Goal: Task Accomplishment & Management: Manage account settings

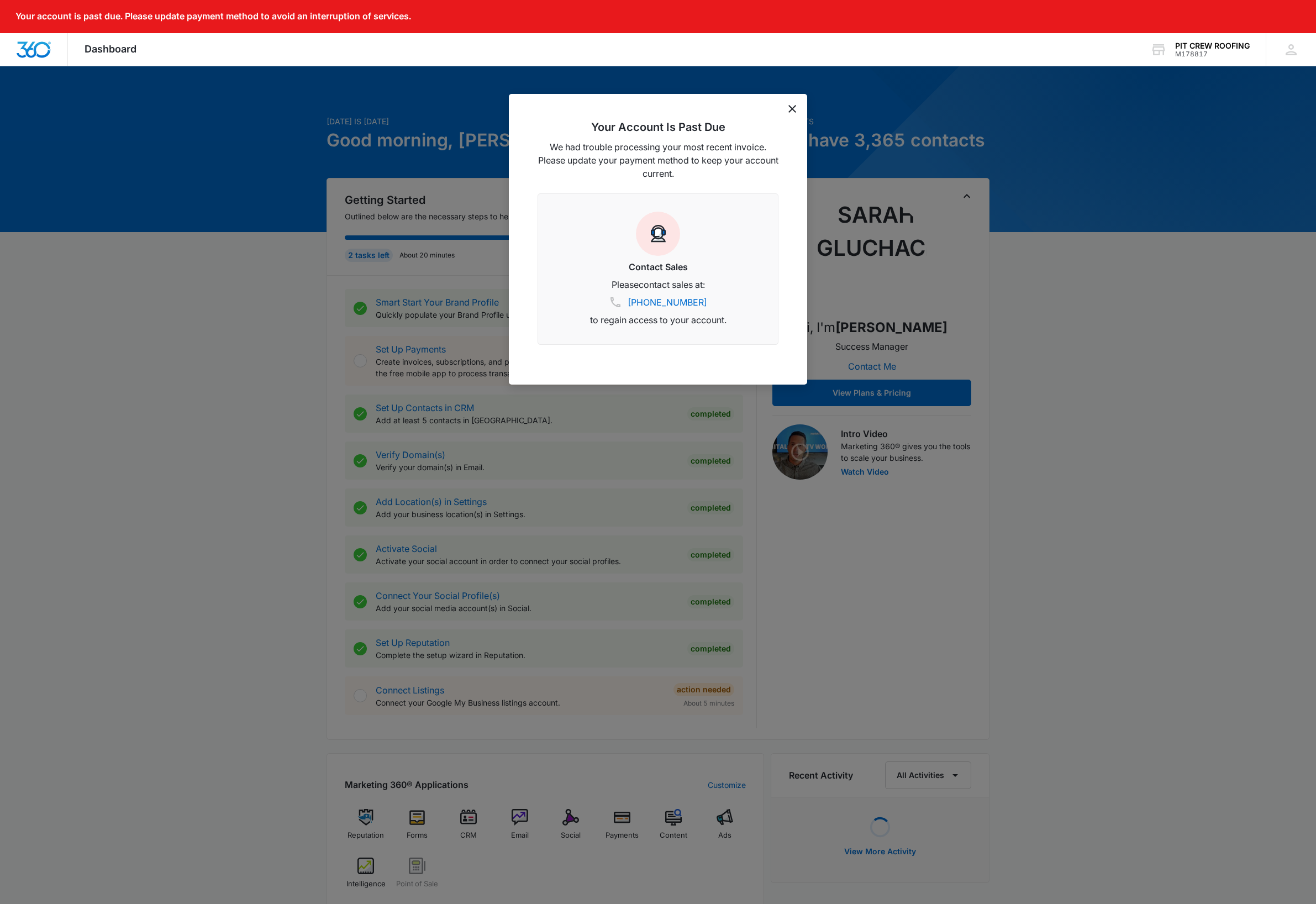
click at [792, 110] on icon "dismiss this dialog" at bounding box center [792, 108] width 8 height 8
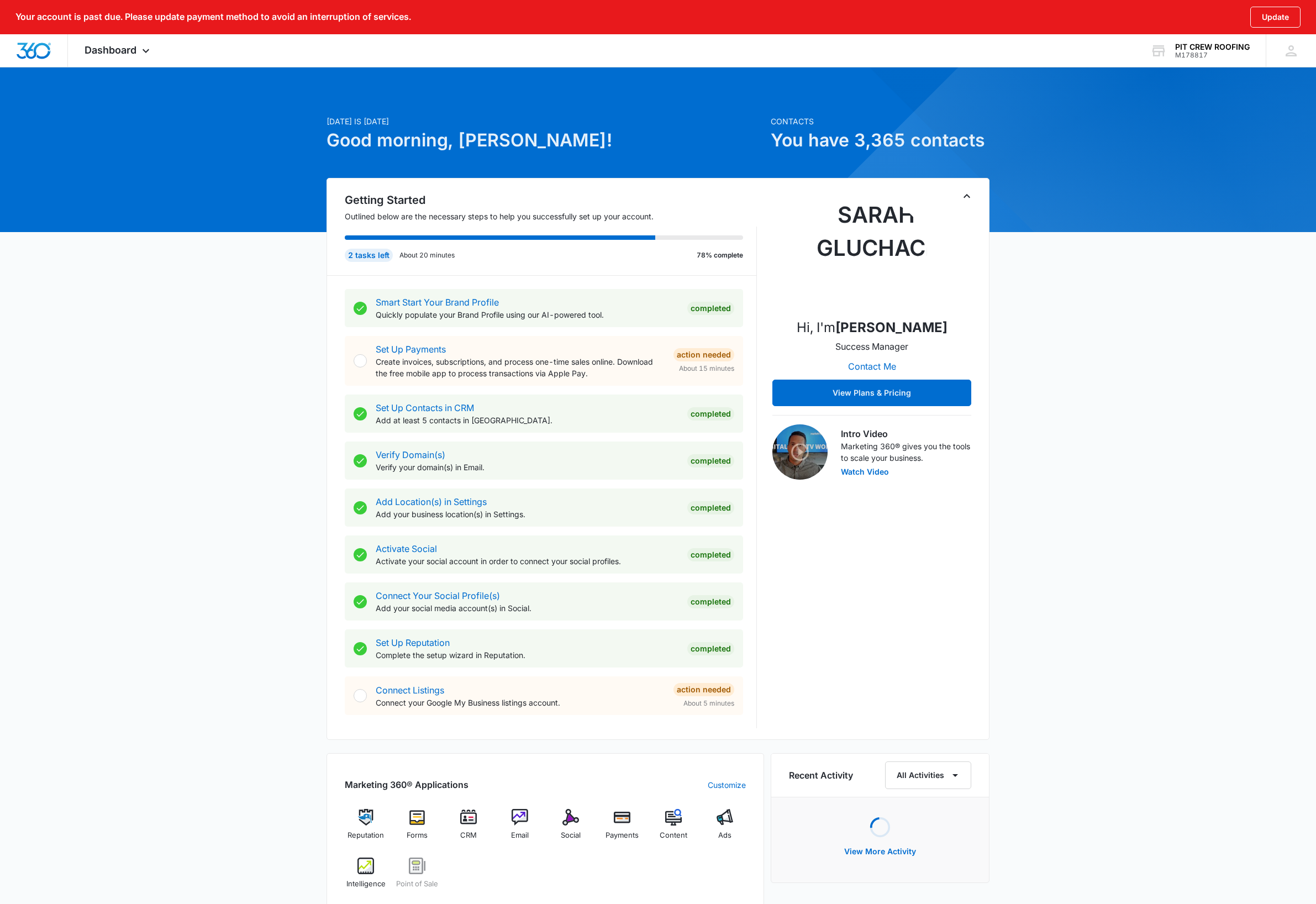
click at [1178, 618] on div "Today is Friday, October 10th Good morning, Leah! Contacts You have 3,365 conta…" at bounding box center [658, 677] width 1316 height 1193
click at [1291, 57] on icon at bounding box center [1290, 51] width 16 height 16
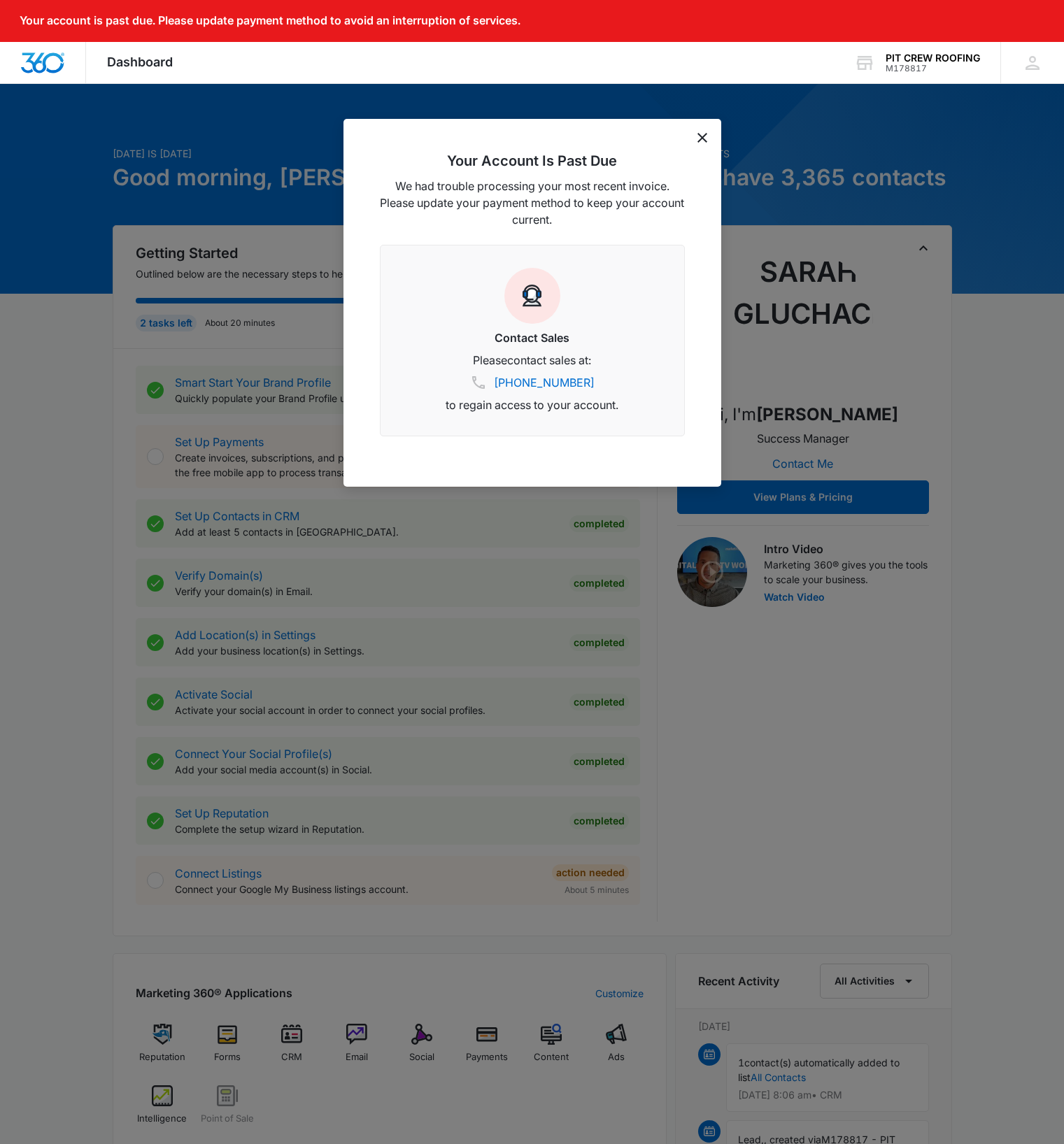
click at [703, 139] on icon "dismiss this dialog" at bounding box center [702, 137] width 10 height 10
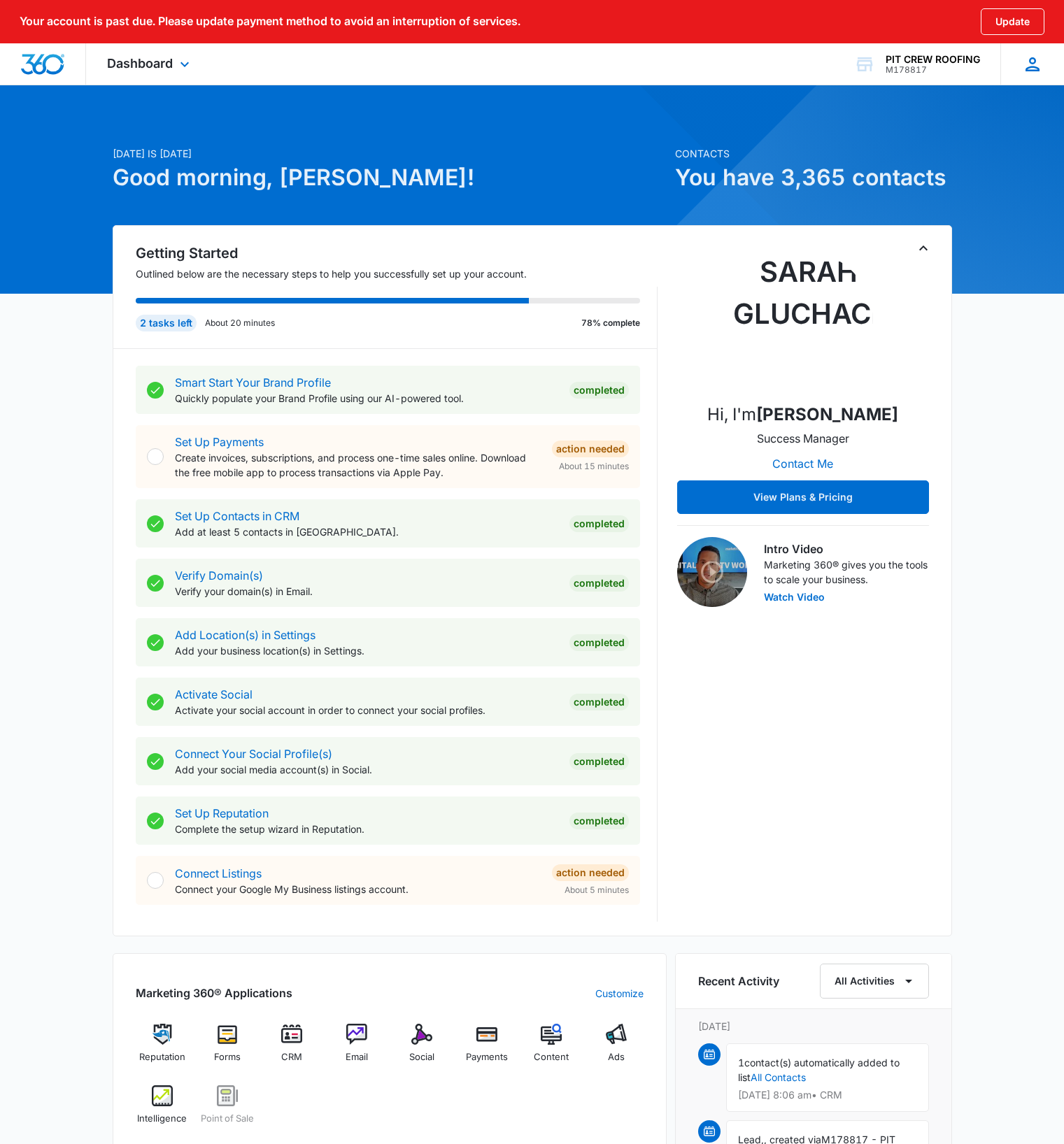
click at [1035, 76] on div "LF Leah Felgar leah@pitcrewroofing.com My Profile Notifications Support Logout …" at bounding box center [1032, 64] width 64 height 42
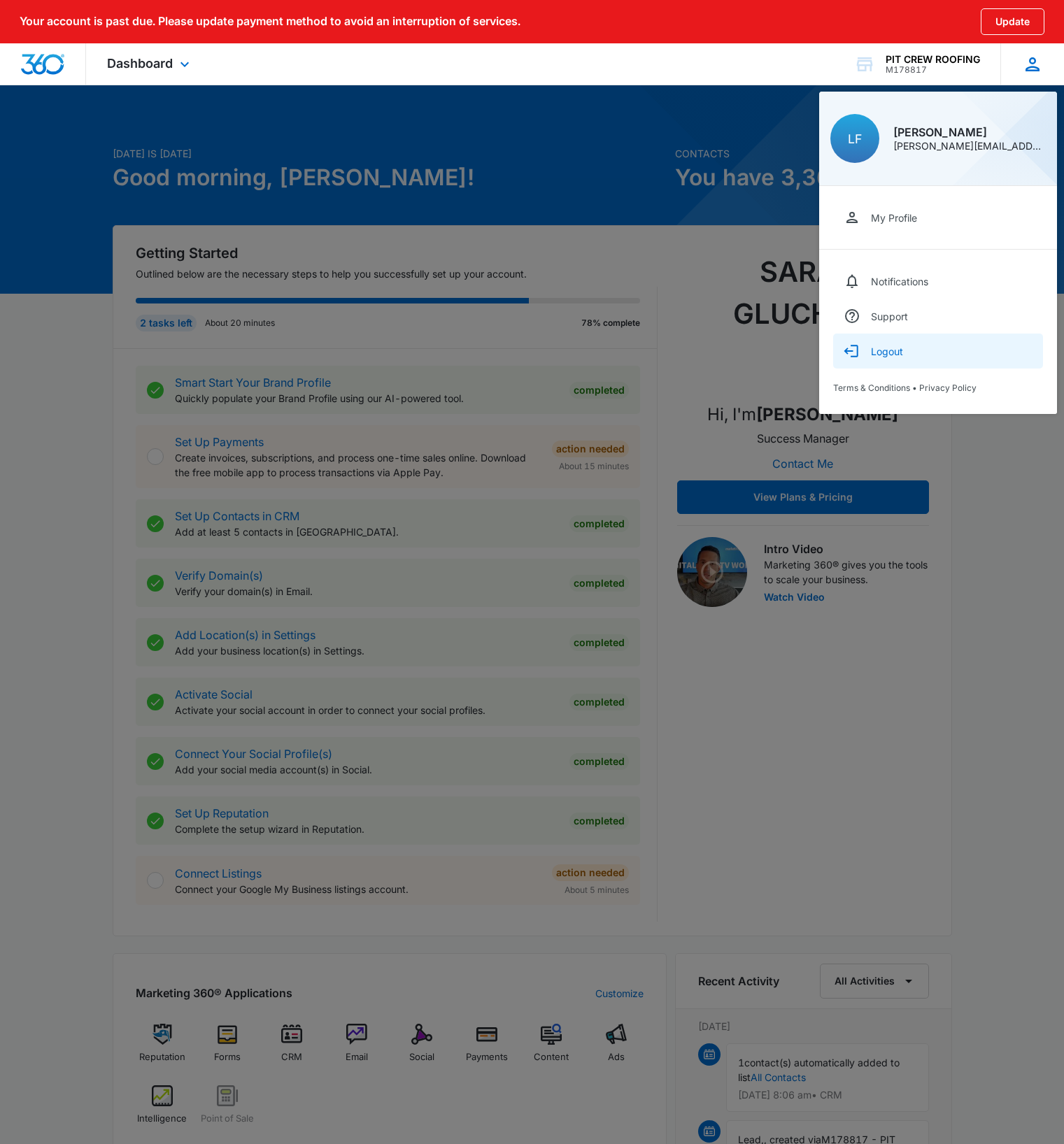
click at [895, 352] on div "Logout" at bounding box center [887, 351] width 32 height 12
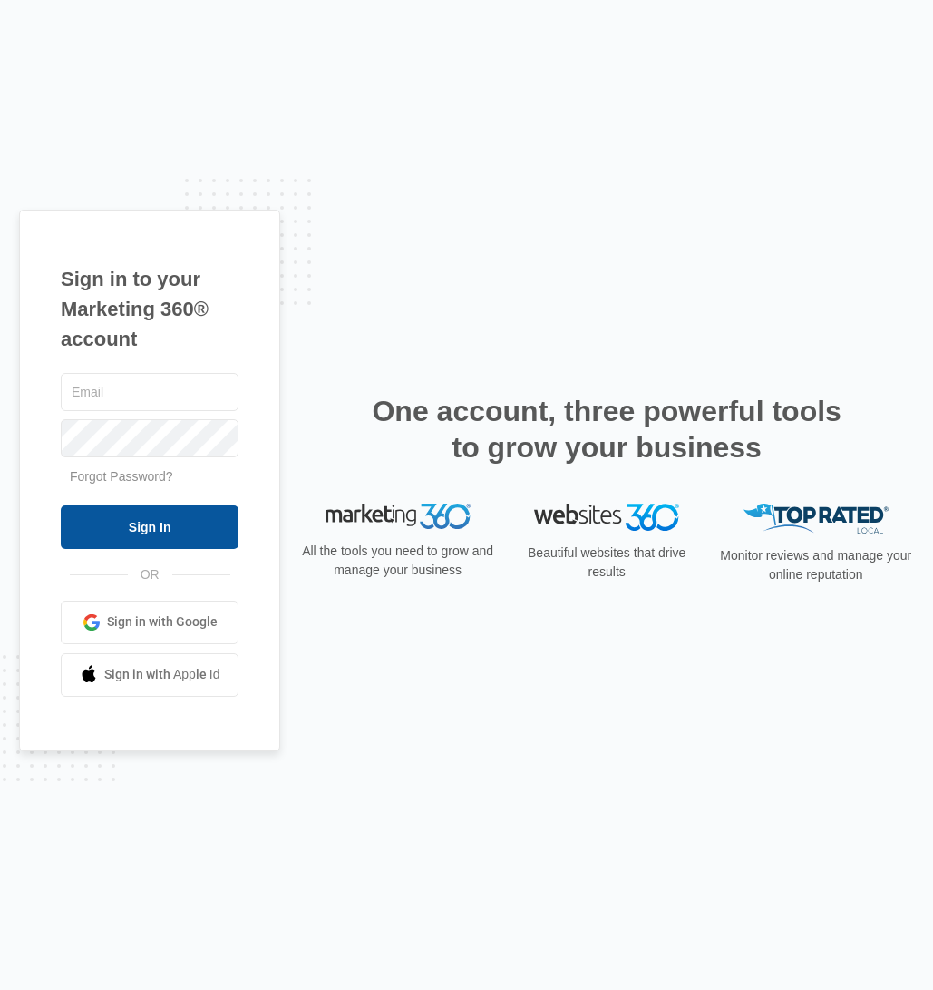
type input "[PERSON_NAME][EMAIL_ADDRESS][DOMAIN_NAME]"
click at [143, 533] on input "Sign In" at bounding box center [150, 527] width 178 height 44
